Goal: Transaction & Acquisition: Purchase product/service

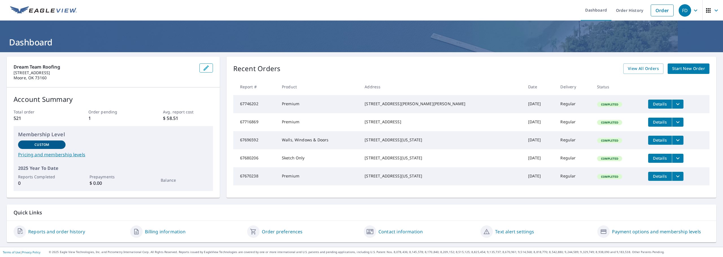
click at [682, 69] on span "Start New Order" at bounding box center [688, 68] width 33 height 7
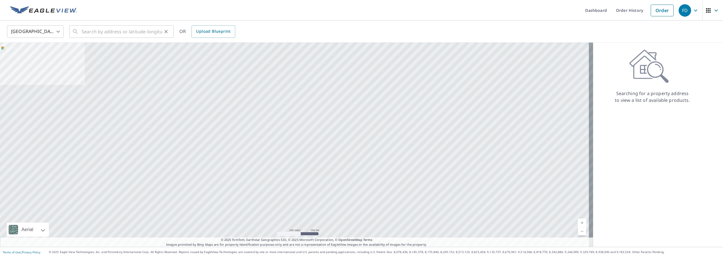
click at [111, 40] on div "United States [GEOGRAPHIC_DATA] ​ ​ OR Upload Blueprint" at bounding box center [361, 32] width 723 height 22
click at [111, 37] on input "text" at bounding box center [122, 32] width 80 height 16
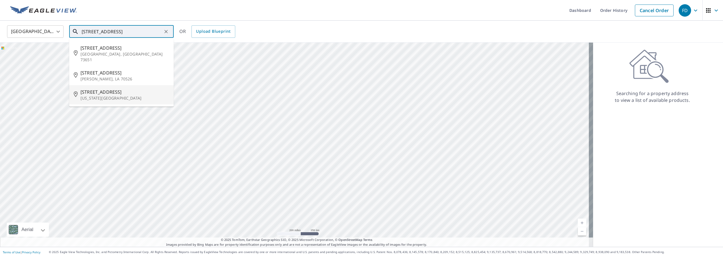
click at [110, 95] on p "[US_STATE][GEOGRAPHIC_DATA]" at bounding box center [124, 98] width 89 height 6
type input "[STREET_ADDRESS][US_STATE]"
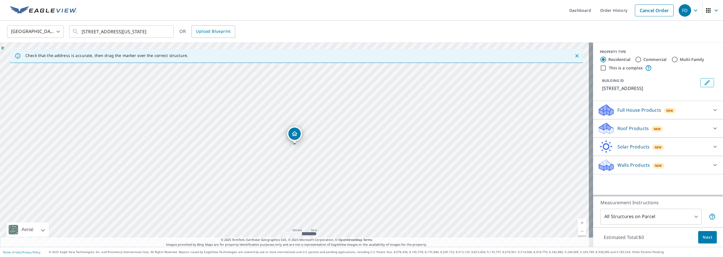
click at [666, 110] on span "New" at bounding box center [669, 110] width 7 height 5
click at [648, 58] on label "Commercial" at bounding box center [654, 60] width 23 height 6
click at [641, 58] on input "Commercial" at bounding box center [638, 59] width 7 height 7
radio input "true"
type input "4"
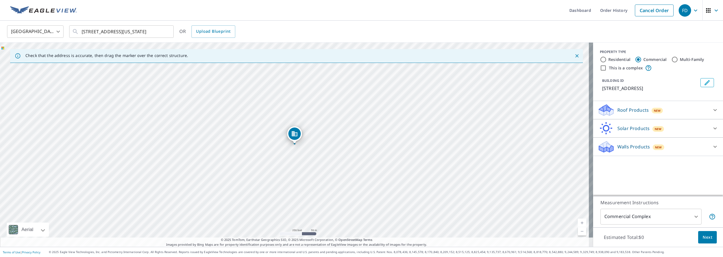
click at [669, 101] on div "PROPERTY TYPE Residential Commercial Multi-Family This is a complex BUILDING ID…" at bounding box center [658, 72] width 130 height 58
click at [708, 106] on div at bounding box center [715, 110] width 14 height 14
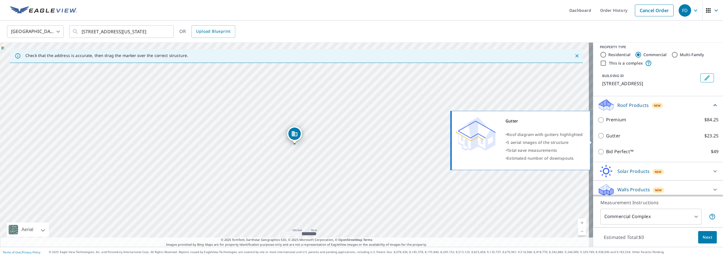
scroll to position [8, 0]
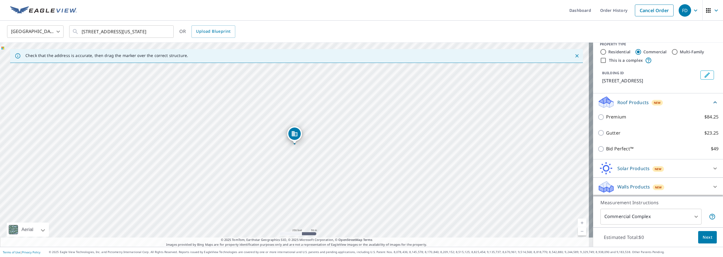
click at [645, 184] on div "Walls Products New" at bounding box center [652, 186] width 111 height 13
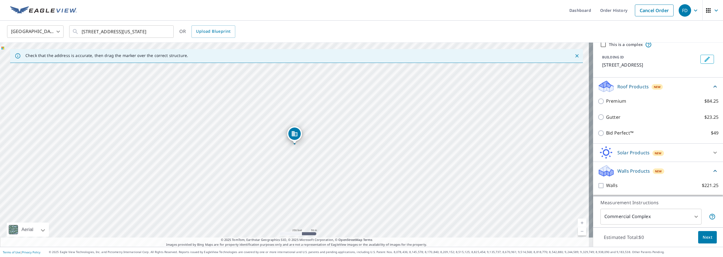
scroll to position [0, 0]
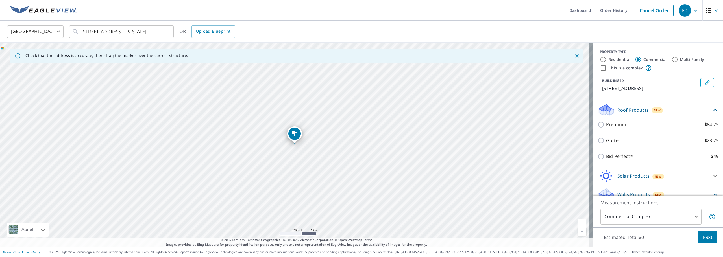
click at [606, 55] on div "PROPERTY TYPE Residential Commercial Multi-Family This is a complex" at bounding box center [658, 60] width 116 height 22
click at [608, 58] on label "Residential" at bounding box center [619, 60] width 22 height 6
click at [606, 58] on input "Residential" at bounding box center [603, 59] width 7 height 7
radio input "true"
type input "1"
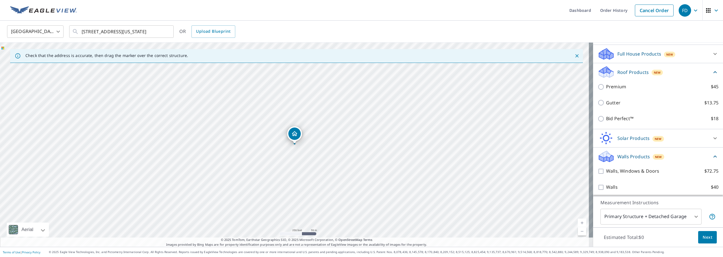
scroll to position [56, 0]
click at [666, 56] on span "New" at bounding box center [669, 54] width 7 height 5
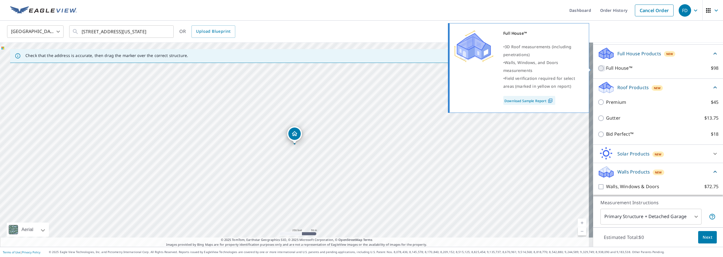
click at [597, 69] on input "Full House™ $98" at bounding box center [601, 68] width 8 height 7
checkbox input "true"
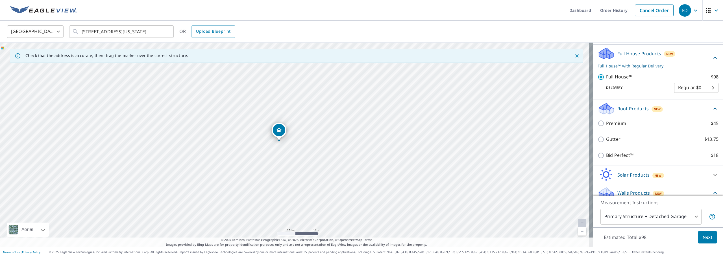
drag, startPoint x: 291, startPoint y: 130, endPoint x: 296, endPoint y: 222, distance: 91.3
click at [296, 222] on div "[STREET_ADDRESS]" at bounding box center [296, 145] width 593 height 204
click at [703, 238] on span "Next" at bounding box center [707, 237] width 10 height 7
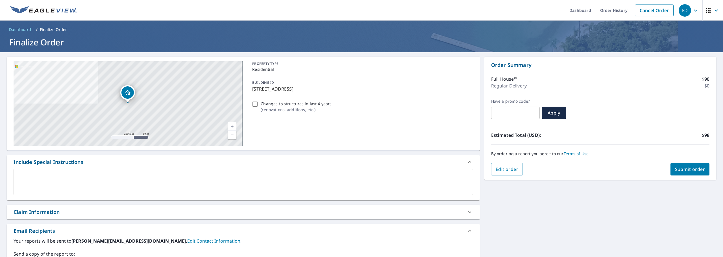
click at [707, 169] on div "Order Summary Full House™ $98 Regular Delivery $0 Have a promo code? ​ Apply Es…" at bounding box center [600, 118] width 232 height 123
click at [697, 170] on span "Submit order" at bounding box center [690, 169] width 30 height 6
checkbox input "true"
